Goal: Obtain resource: Download file/media

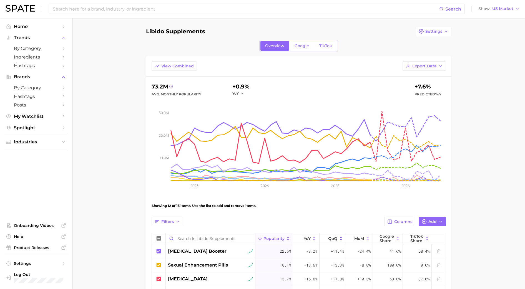
click at [124, 148] on main "Libido Supplements Settings Overview Google TikTok View Combined Export Data 73…" at bounding box center [298, 245] width 453 height 455
click at [23, 30] on link "Home" at bounding box center [35, 26] width 63 height 9
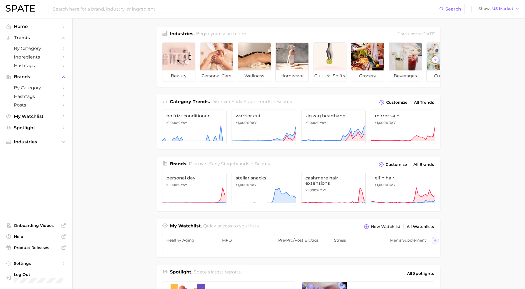
click at [23, 30] on link "Home" at bounding box center [35, 26] width 63 height 9
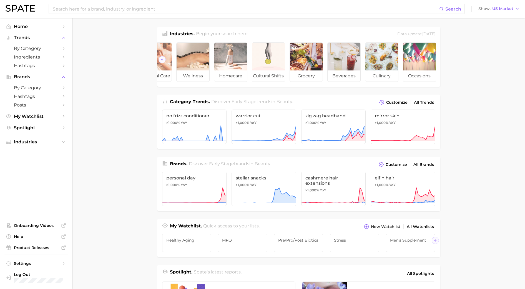
scroll to position [0, 62]
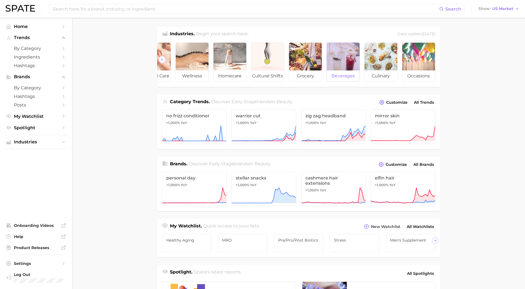
click at [348, 53] on div at bounding box center [343, 57] width 33 height 28
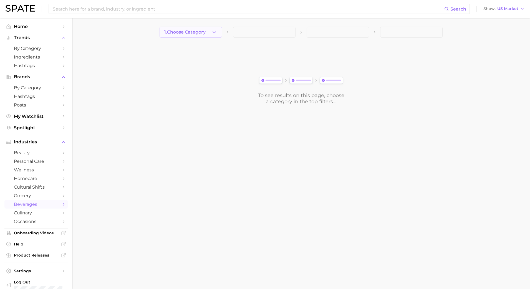
click at [218, 35] on button "1. Choose Category" at bounding box center [191, 32] width 62 height 11
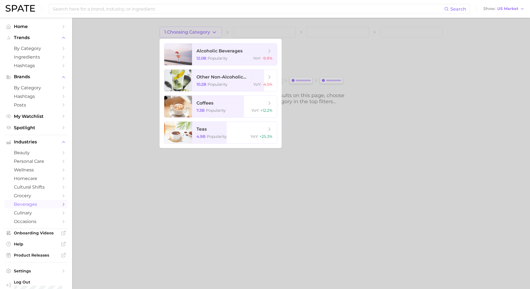
click at [210, 31] on div at bounding box center [265, 144] width 530 height 289
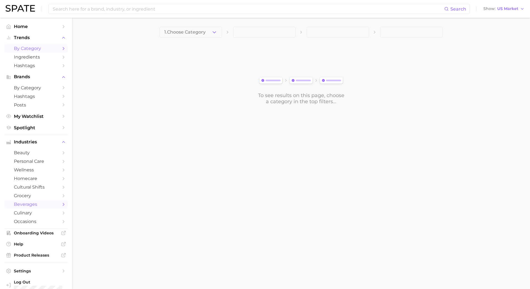
click at [42, 46] on link "by Category" at bounding box center [35, 48] width 63 height 9
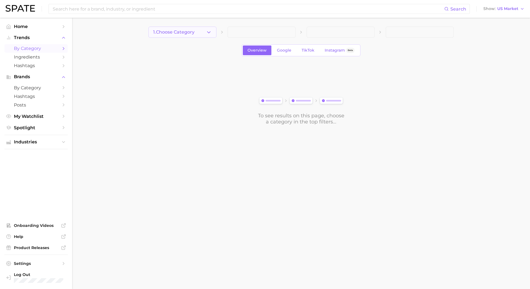
click at [211, 33] on icon "button" at bounding box center [209, 32] width 6 height 6
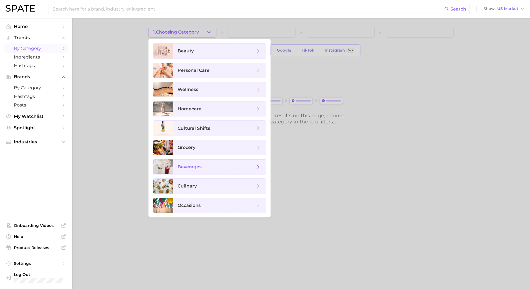
click at [187, 168] on span "beverages" at bounding box center [190, 166] width 24 height 5
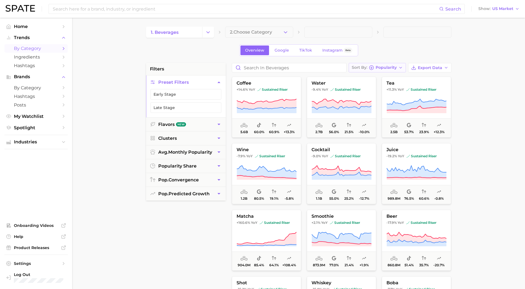
click at [398, 66] on button "Sort By Popularity" at bounding box center [377, 67] width 57 height 9
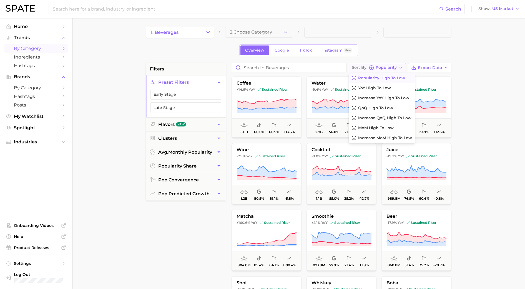
click at [398, 66] on button "Sort By Popularity" at bounding box center [377, 67] width 57 height 9
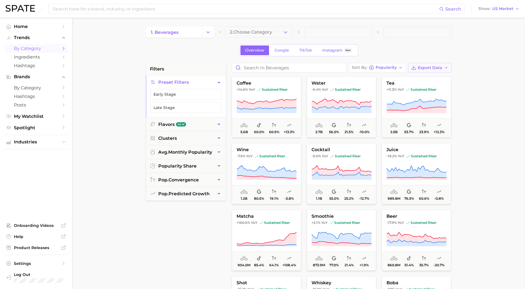
click at [440, 66] on span "Export Data" at bounding box center [430, 68] width 24 height 5
click at [435, 77] on button "Card Data CSV" at bounding box center [420, 78] width 61 height 10
